Goal: Answer question/provide support: Share knowledge or assist other users

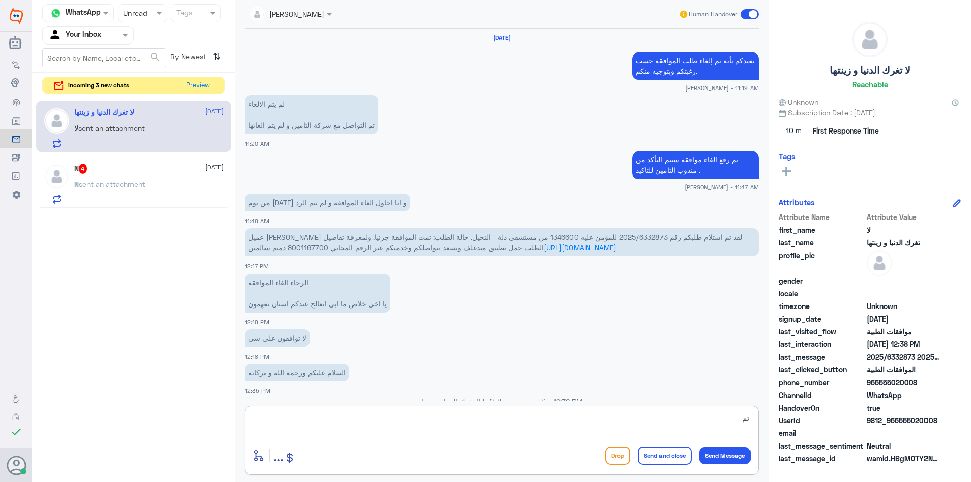
scroll to position [661, 0]
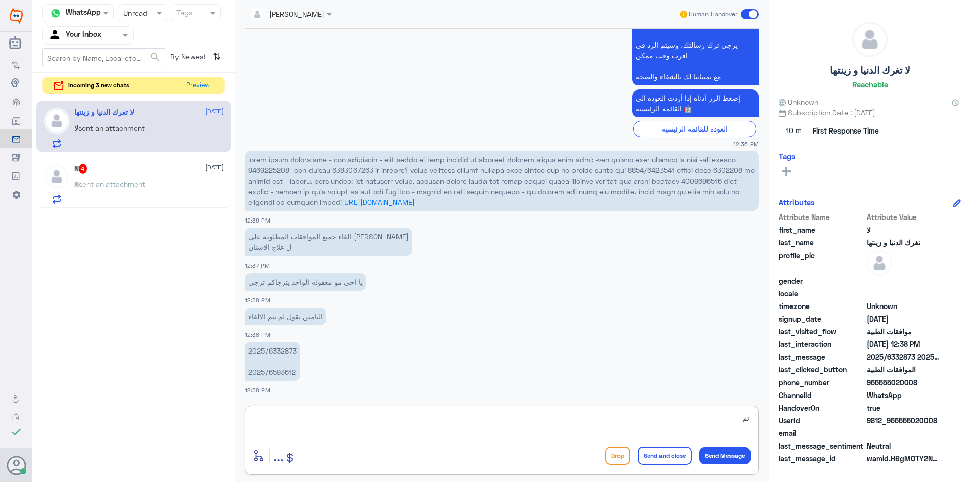
type textarea "ت"
click at [215, 87] on div "incoming 3 new chats Preview" at bounding box center [133, 86] width 182 height 18
click at [211, 86] on button "Preview" at bounding box center [197, 85] width 31 height 16
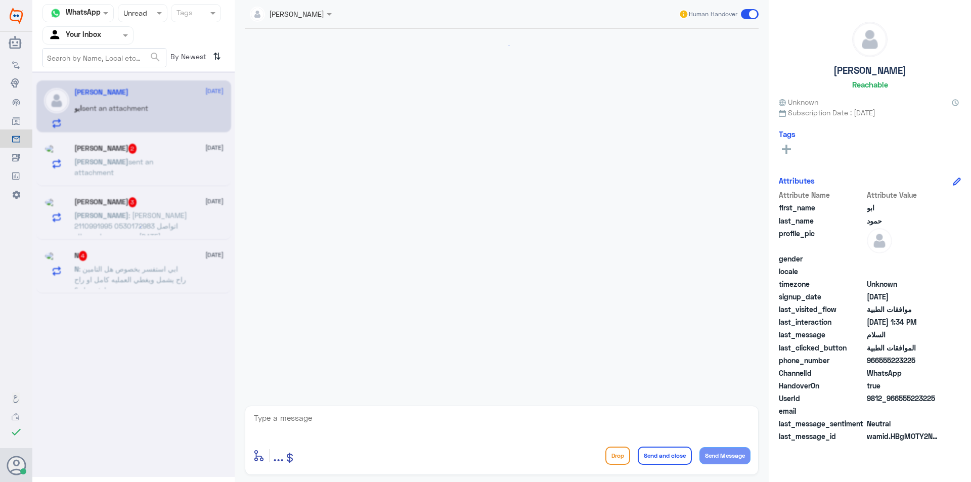
scroll to position [124, 0]
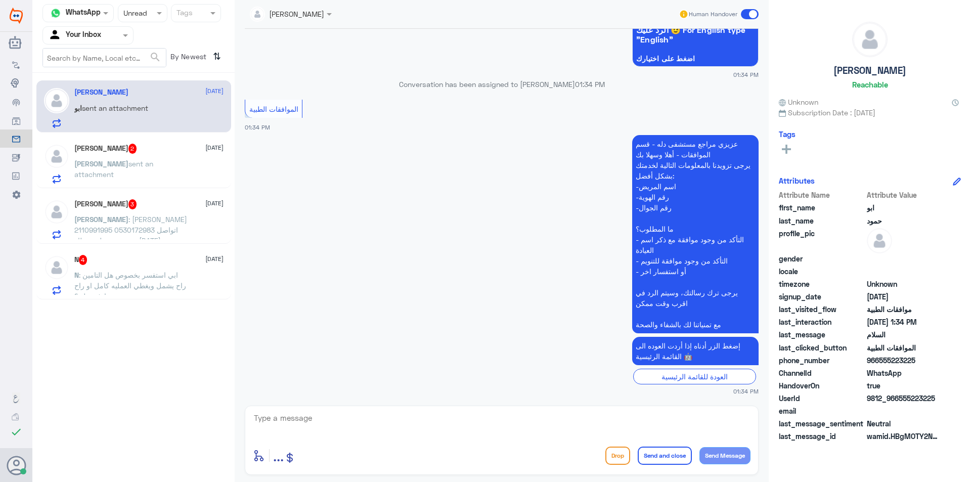
click at [151, 17] on div at bounding box center [142, 13] width 49 height 12
click at [148, 50] on div "Opened" at bounding box center [143, 55] width 50 height 19
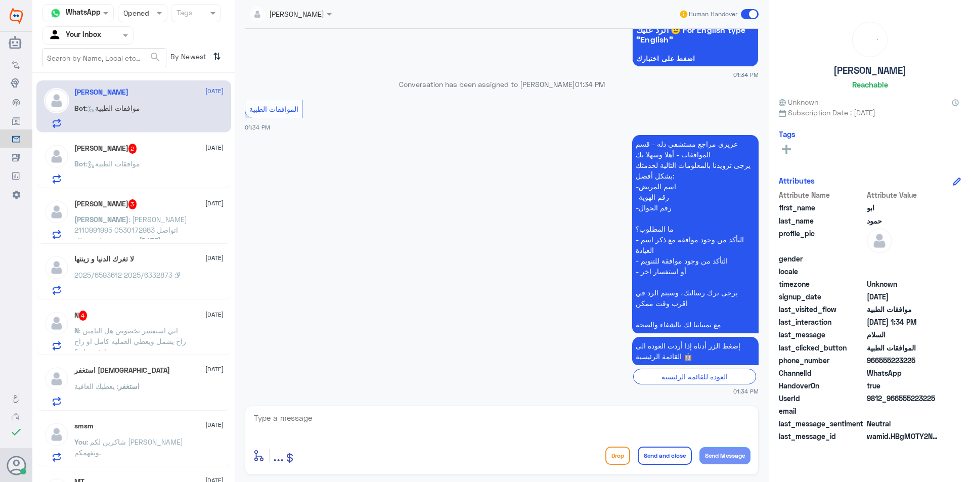
click at [182, 170] on div "Bot : موافقات الطبية" at bounding box center [148, 172] width 149 height 23
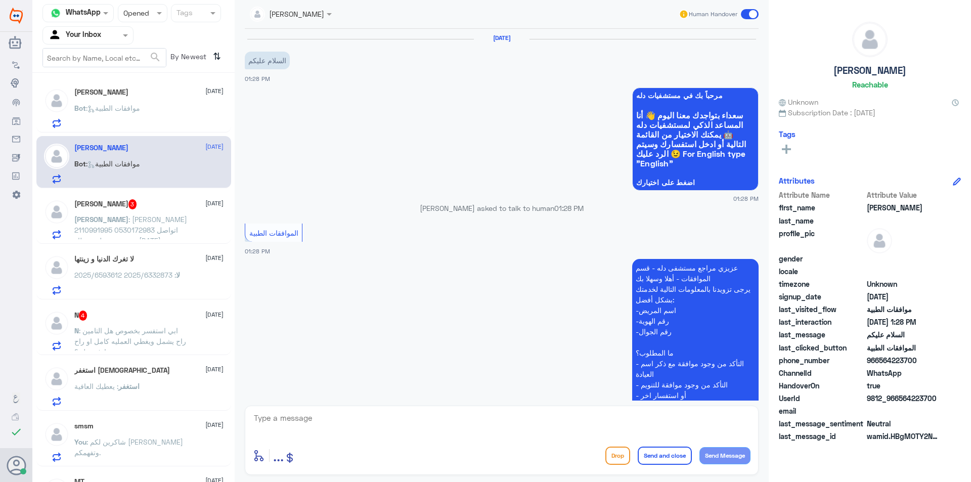
scroll to position [124, 0]
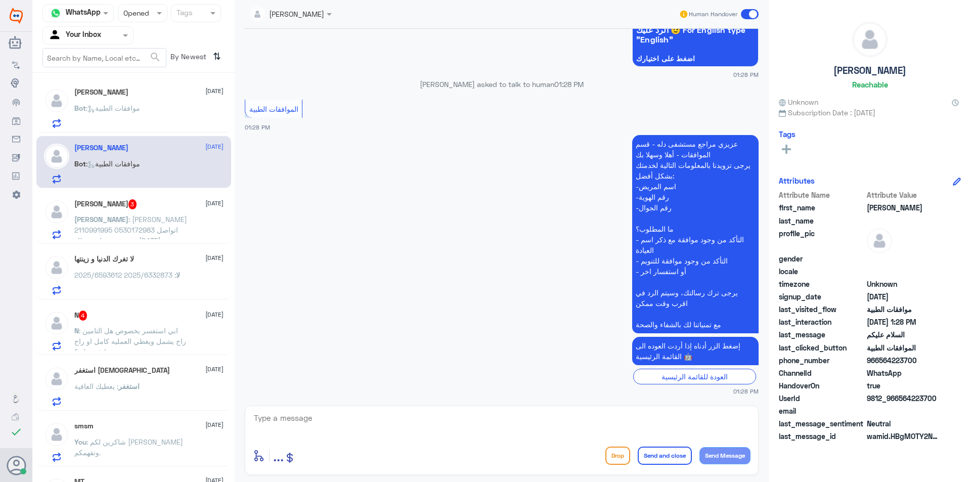
click at [180, 207] on div "[PERSON_NAME] 3 [DATE]" at bounding box center [148, 204] width 149 height 10
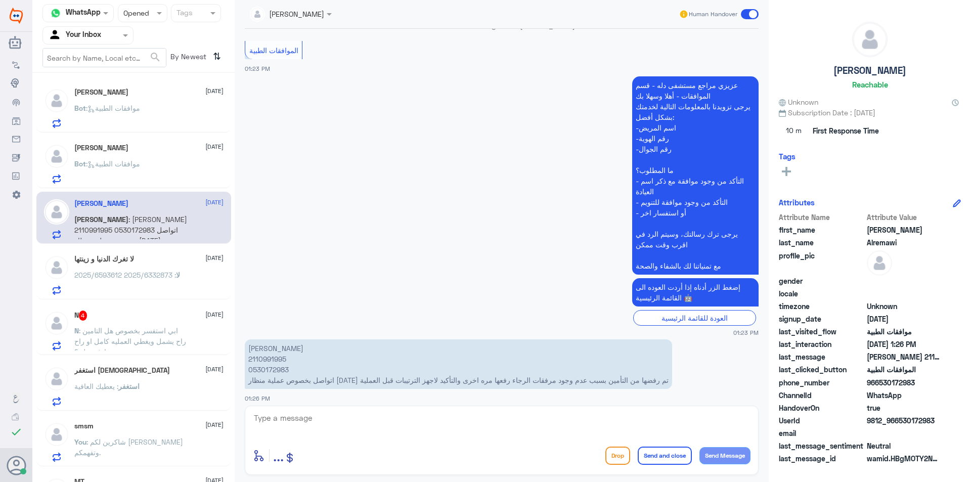
scroll to position [190, 0]
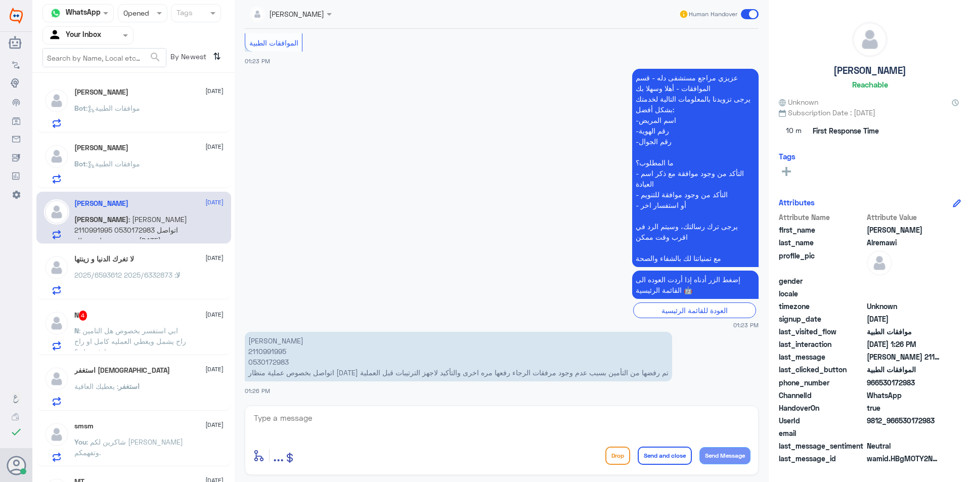
click at [285, 425] on textarea at bounding box center [501, 423] width 497 height 25
type textarea "سيتم تحويل الموافقة الى قسم موافقات التنويم"
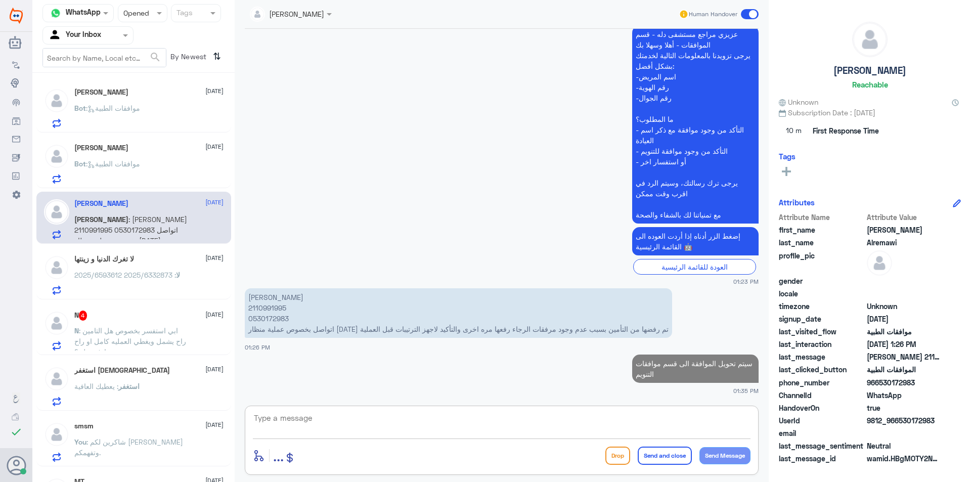
click at [283, 304] on p "[PERSON_NAME] 2110991995 0530172983 اتواصل بخصوص عملية منظار [DATE] تم رفضها من…" at bounding box center [458, 313] width 427 height 50
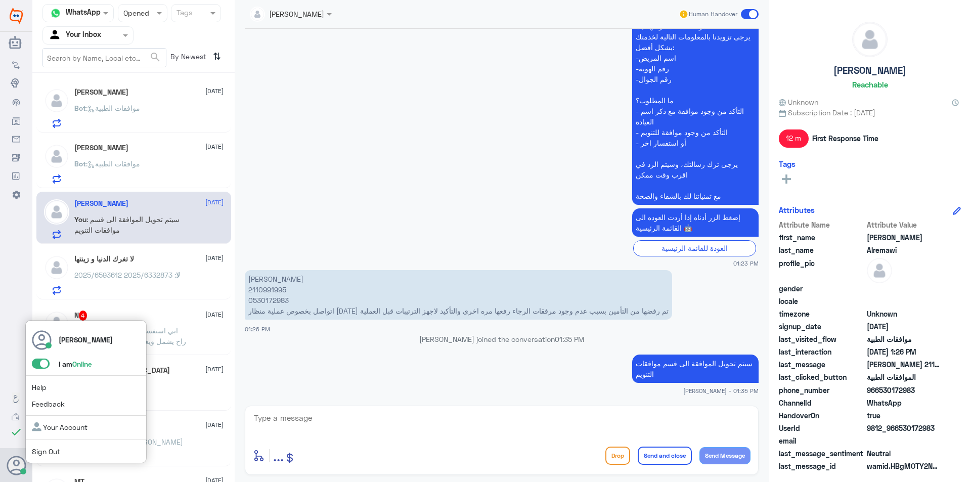
click at [44, 364] on span at bounding box center [41, 363] width 18 height 10
click at [0, 0] on input "checkbox" at bounding box center [0, 0] width 0 height 0
